Goal: Find specific page/section: Find specific page/section

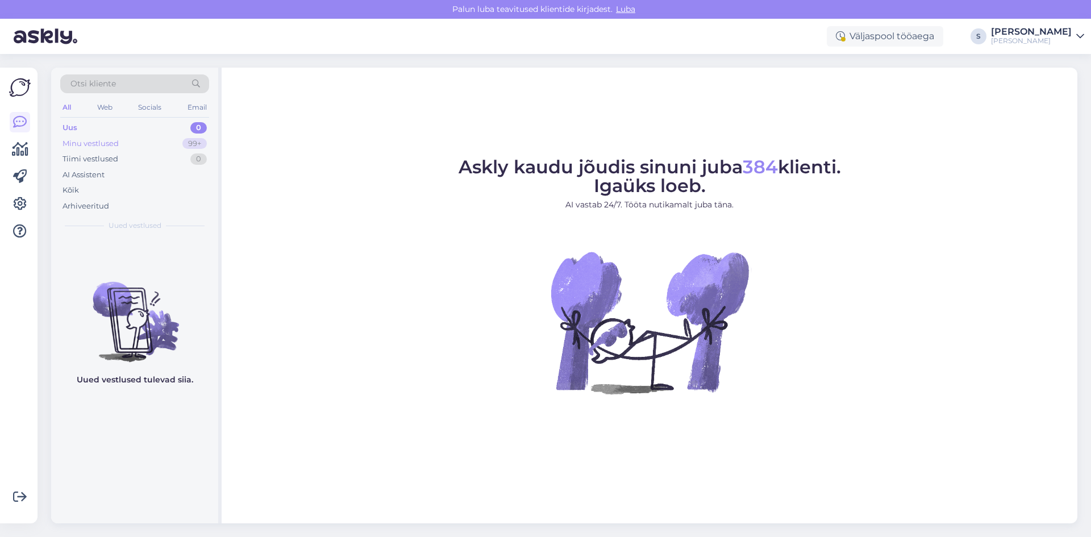
click at [87, 144] on div "Minu vestlused" at bounding box center [91, 143] width 56 height 11
